Goal: Task Accomplishment & Management: Manage account settings

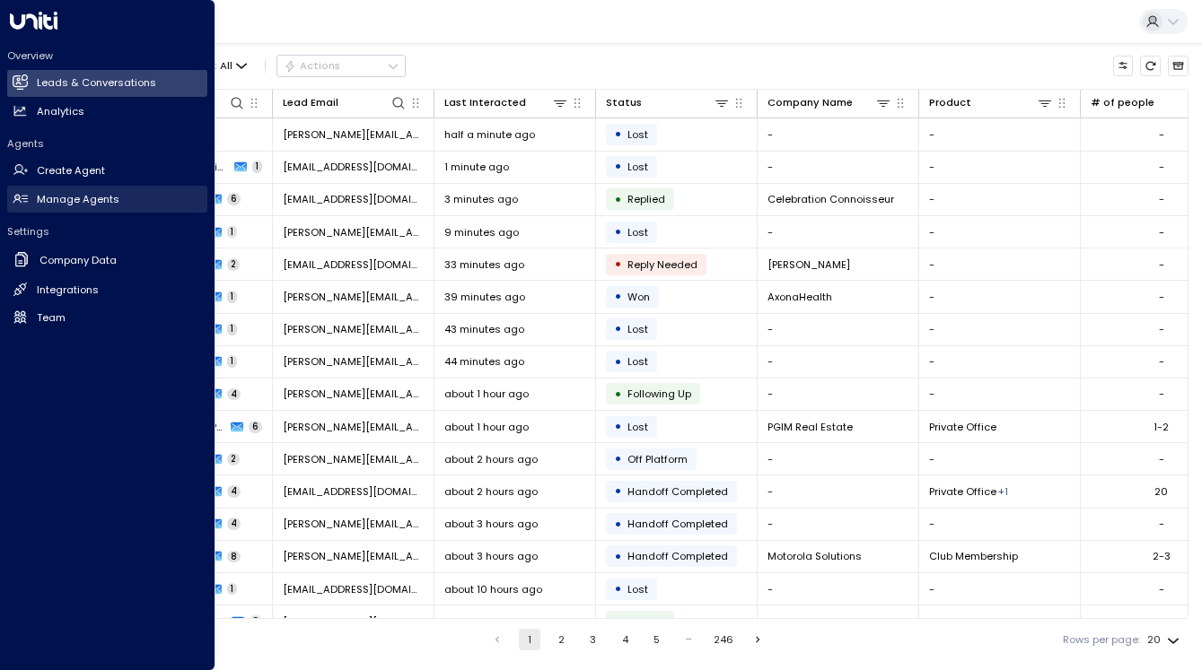
click at [22, 192] on icon at bounding box center [20, 198] width 15 height 15
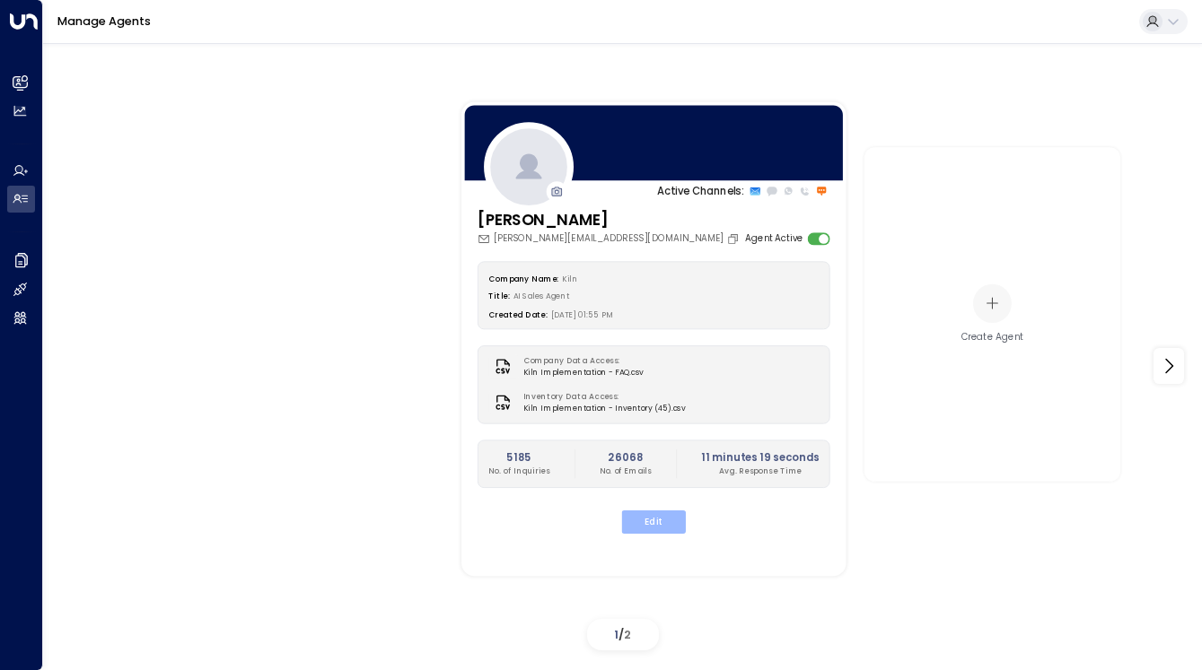
click at [643, 512] on button "Edit" at bounding box center [654, 522] width 64 height 23
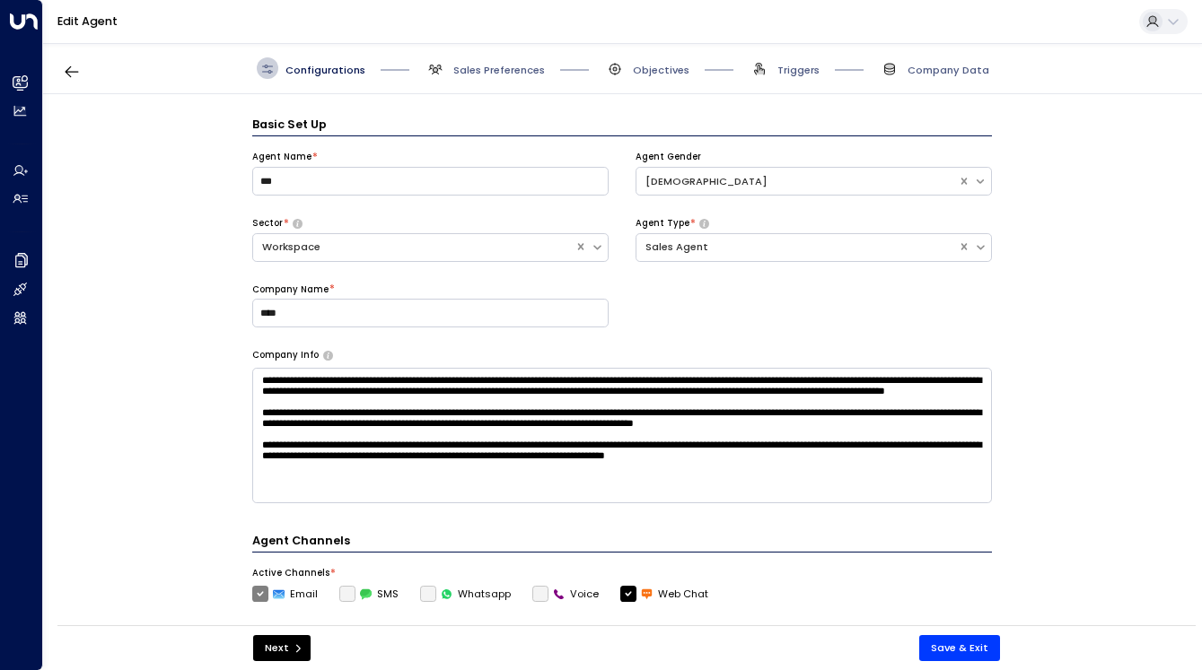
scroll to position [22, 0]
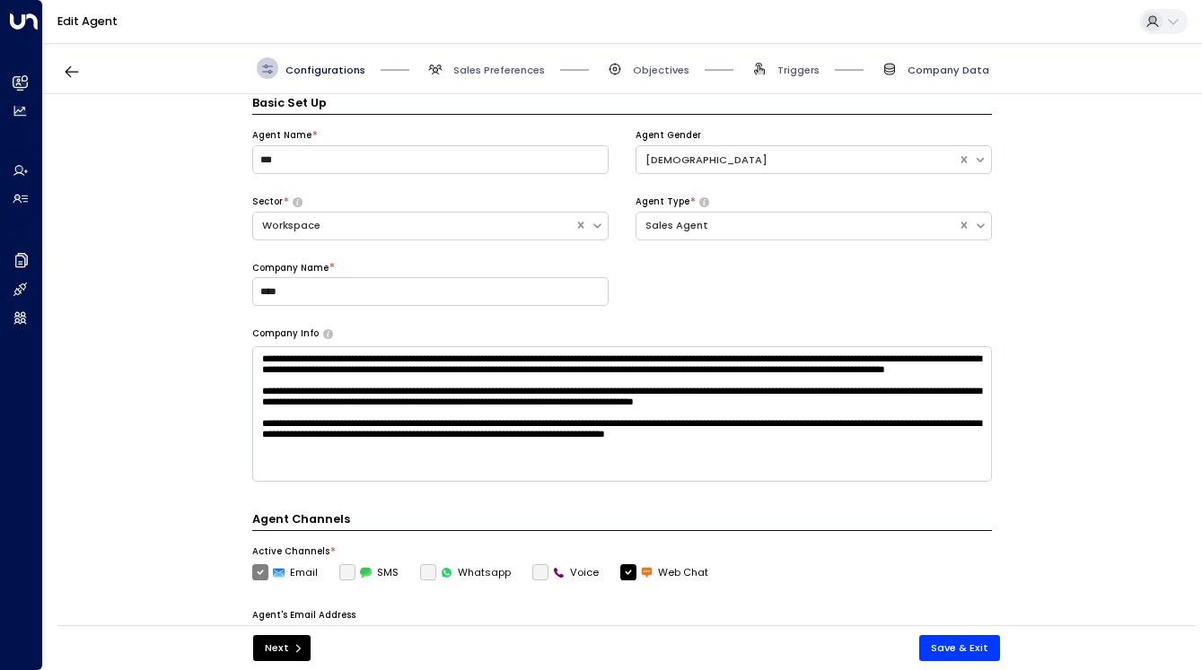
click at [916, 73] on span "Company Data" at bounding box center [948, 70] width 82 height 14
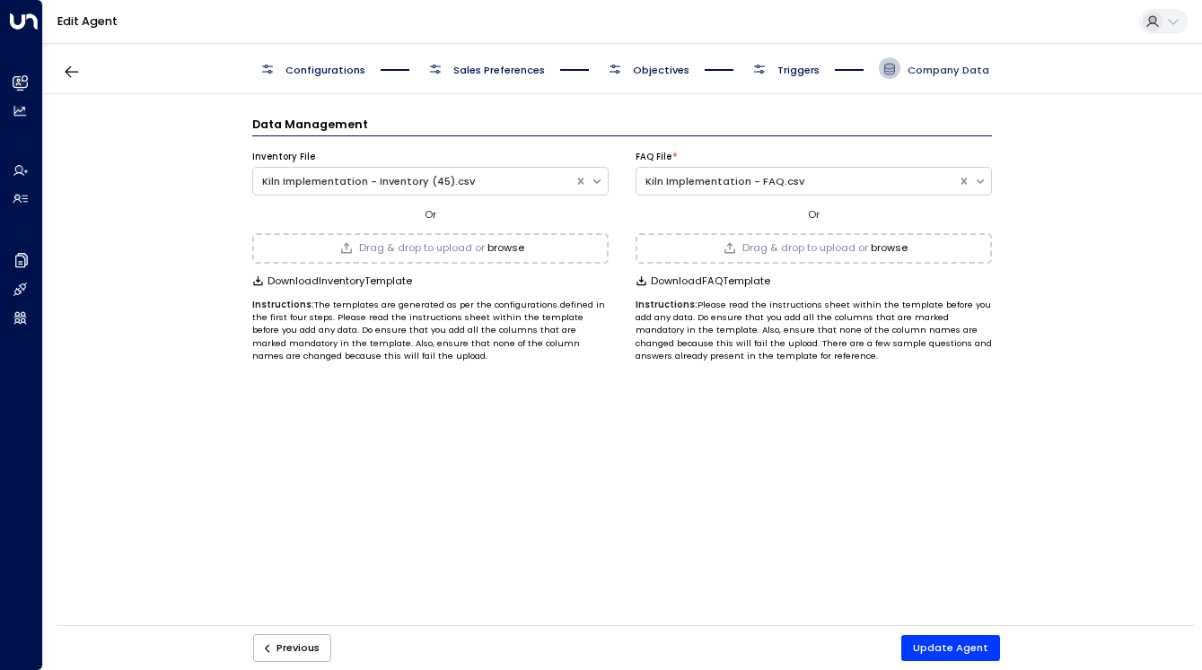
scroll to position [0, 0]
click at [950, 649] on button "Update Agent" at bounding box center [950, 648] width 99 height 26
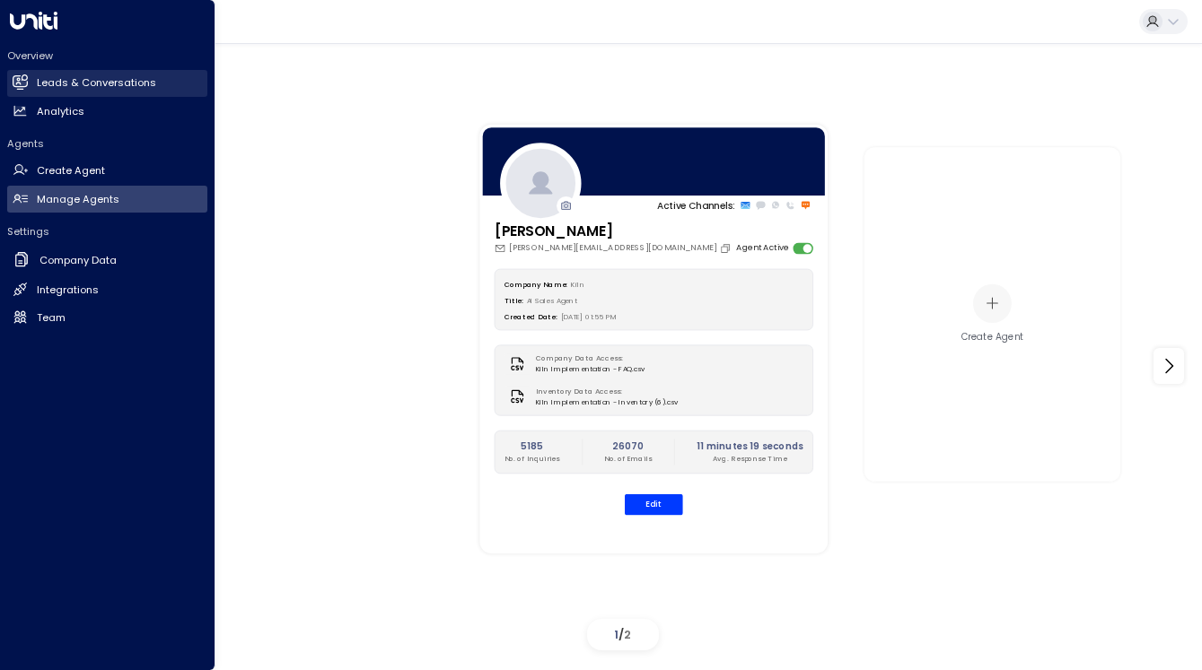
click at [16, 81] on icon at bounding box center [20, 81] width 14 height 11
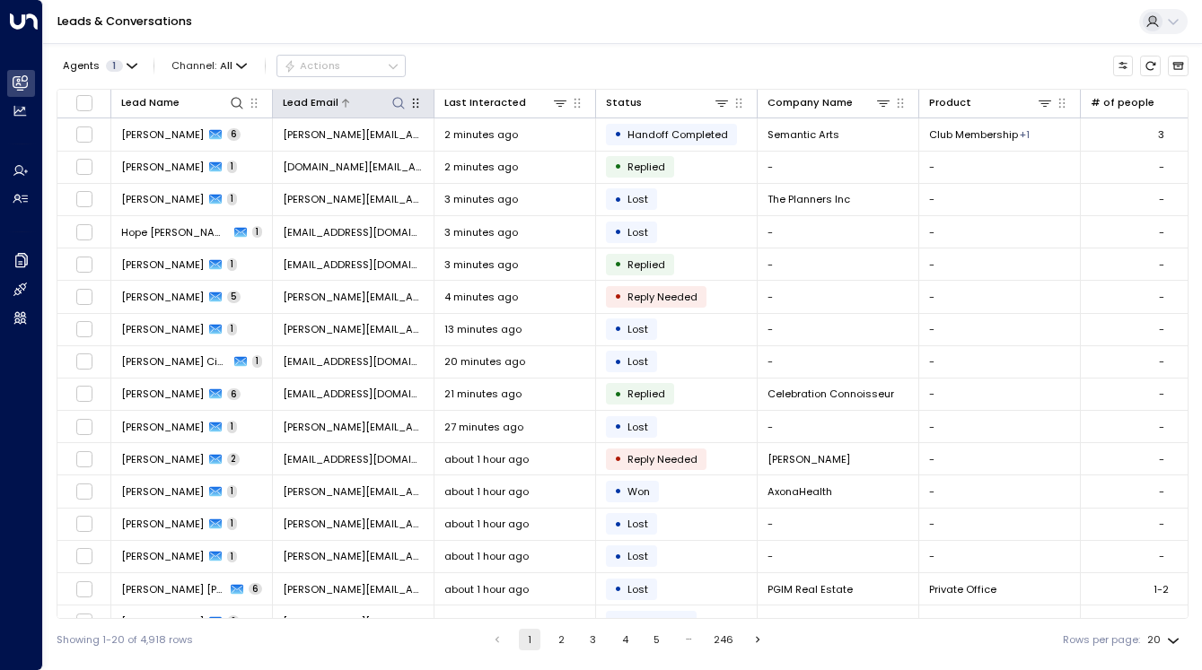
click at [398, 102] on icon at bounding box center [398, 103] width 14 height 14
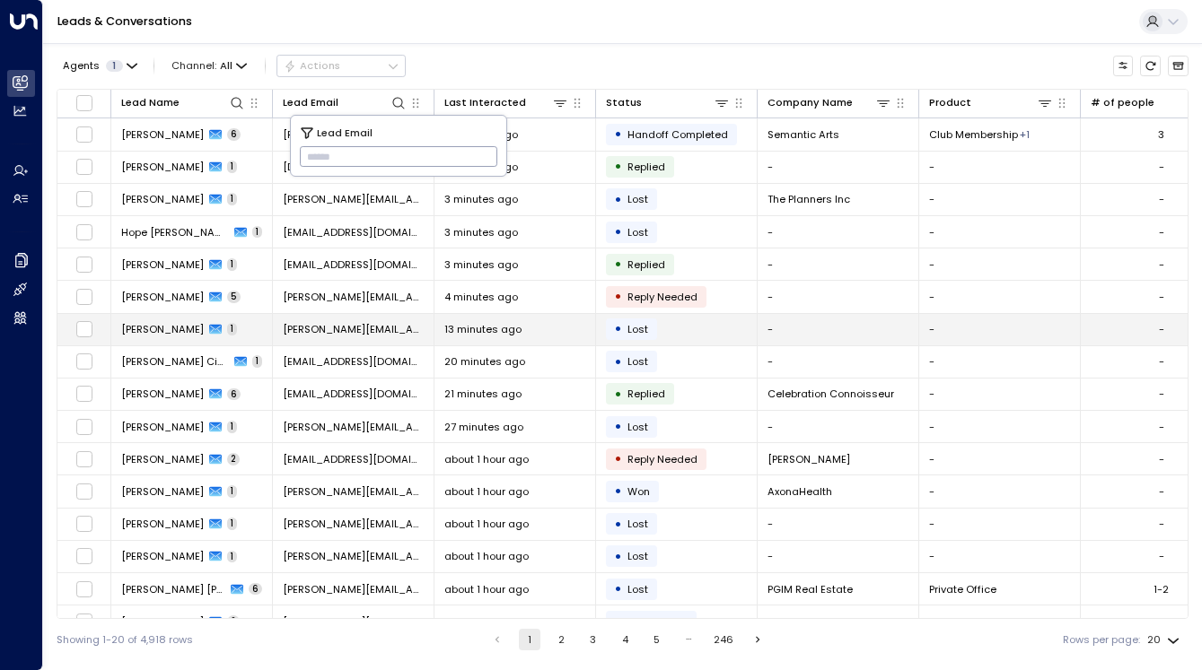
type input "**********"
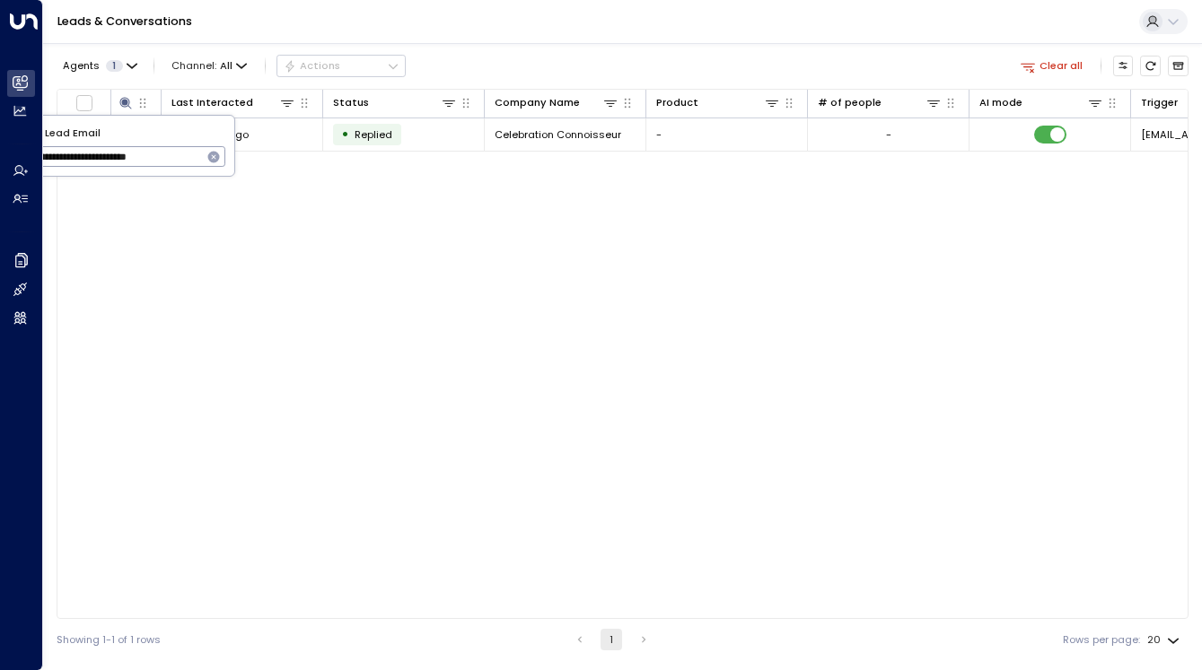
scroll to position [0, 272]
